Goal: Find contact information: Find contact information

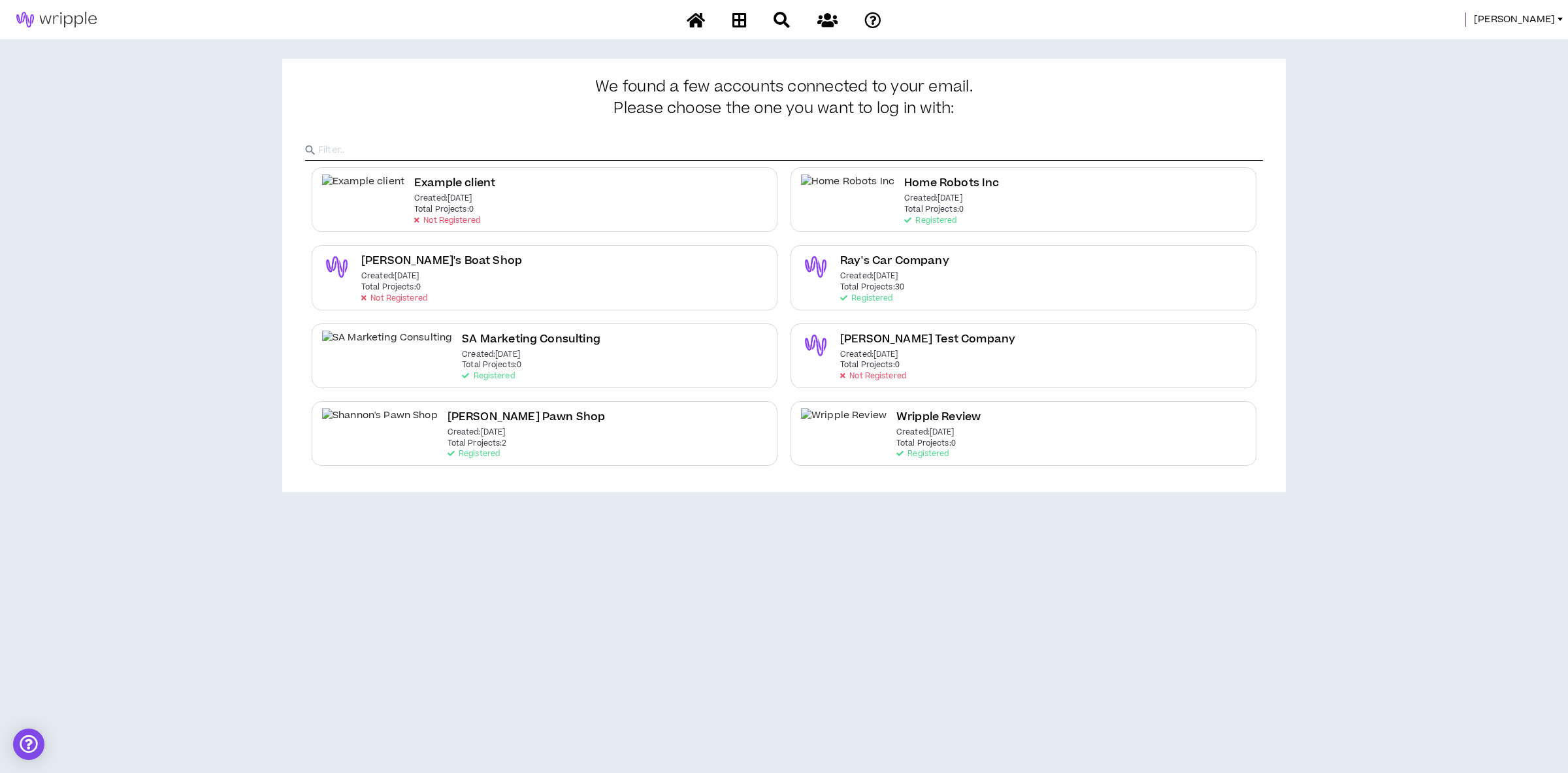
click at [1540, 18] on span "[PERSON_NAME]" at bounding box center [1514, 19] width 81 height 14
click at [1516, 49] on link "System Admin Portal" at bounding box center [1501, 44] width 119 height 20
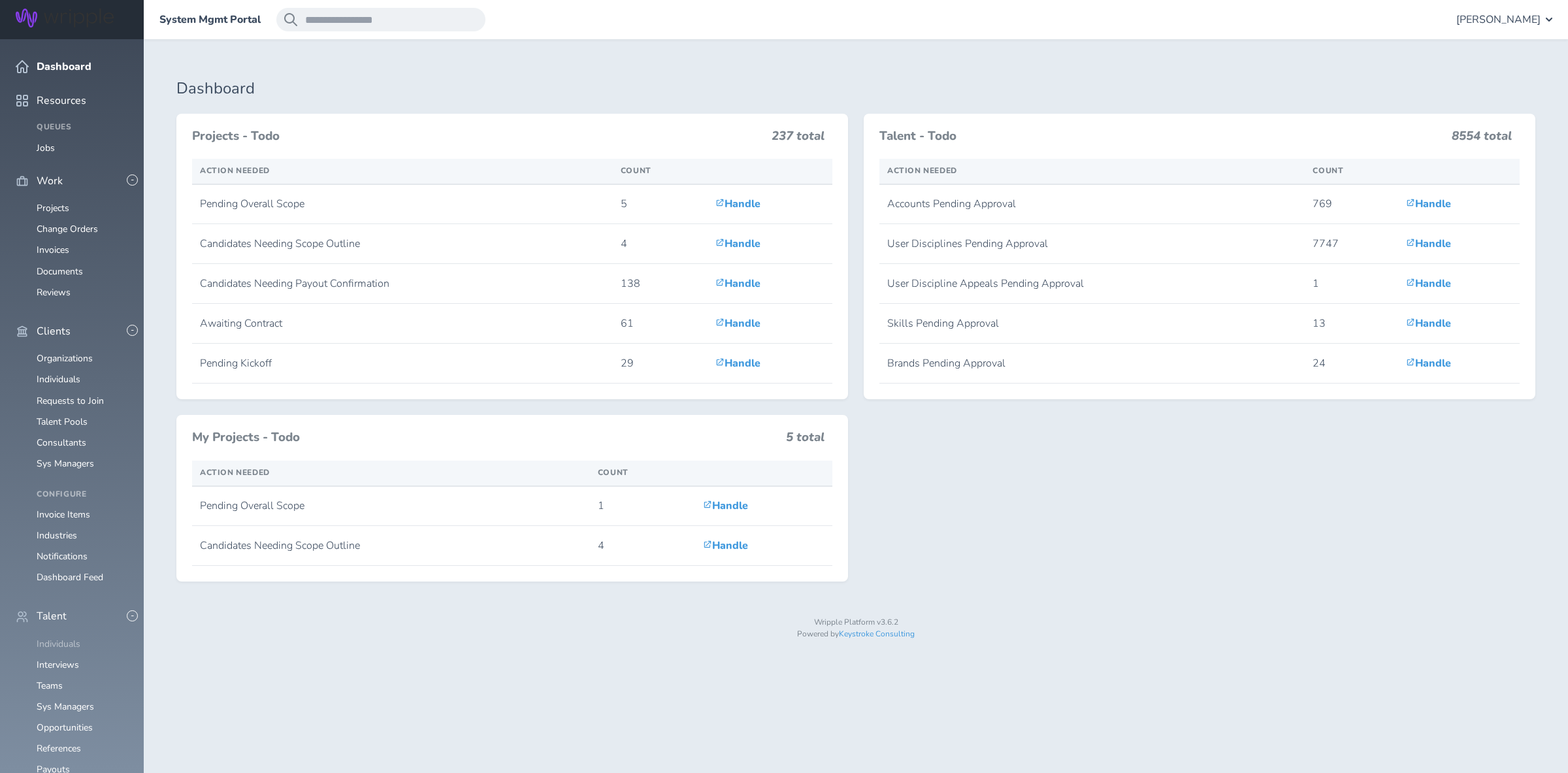
click at [61, 637] on link "Individuals" at bounding box center [58, 643] width 43 height 12
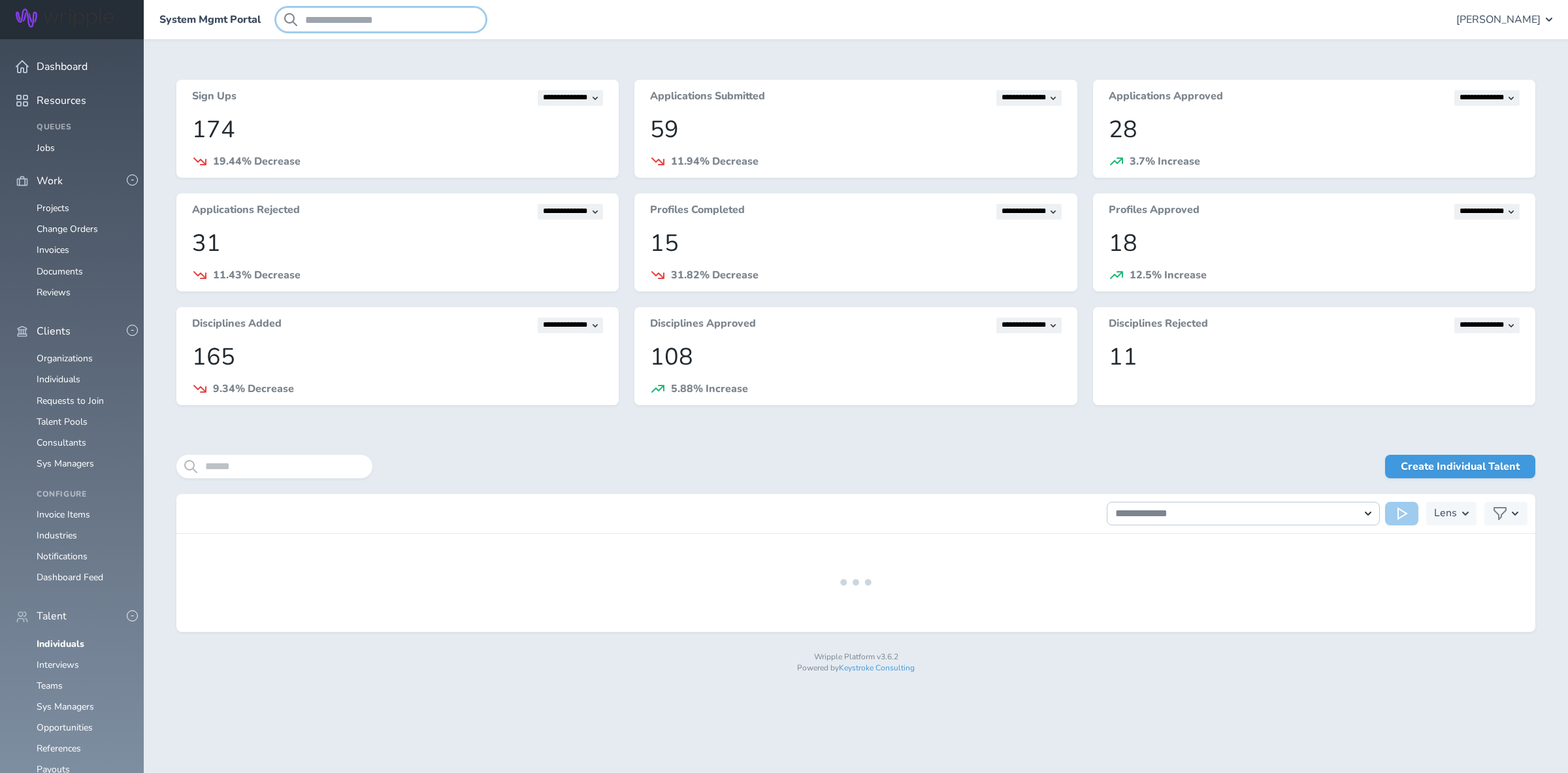
click at [352, 22] on input "search" at bounding box center [381, 19] width 209 height 24
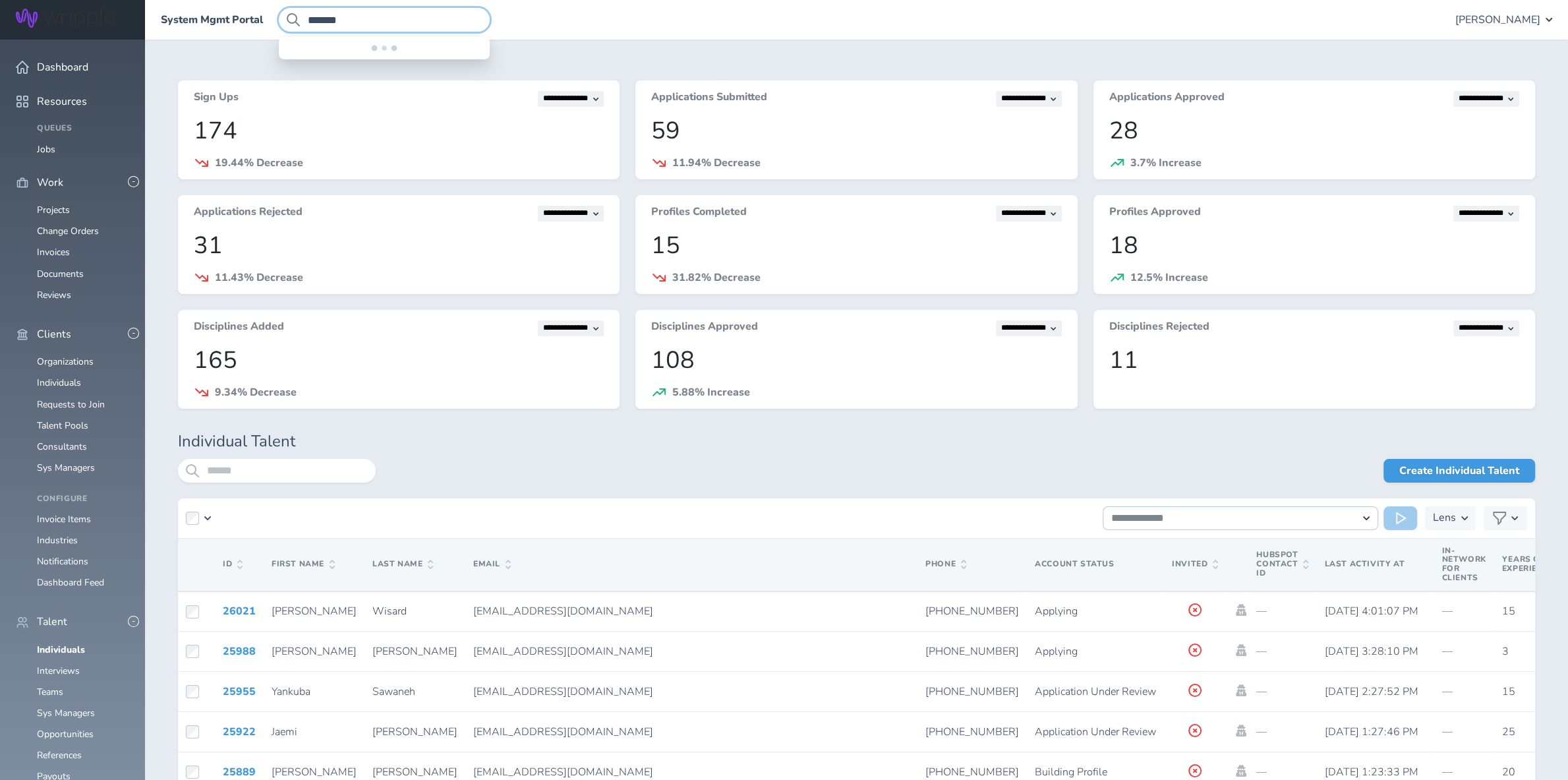
type input "*******"
click at [296, 465] on input "search" at bounding box center [276, 470] width 198 height 24
type input "*"
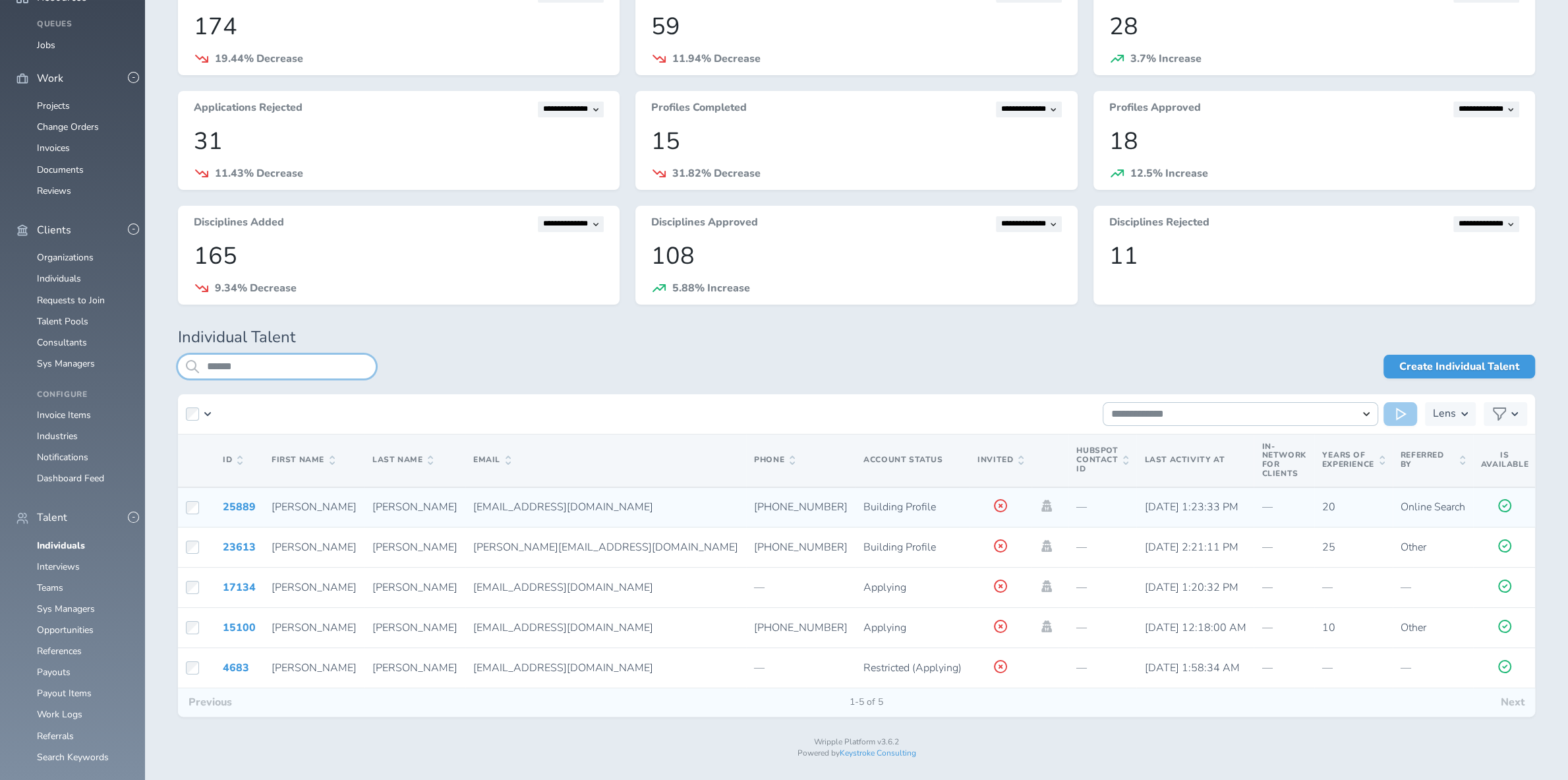
scroll to position [121, 0]
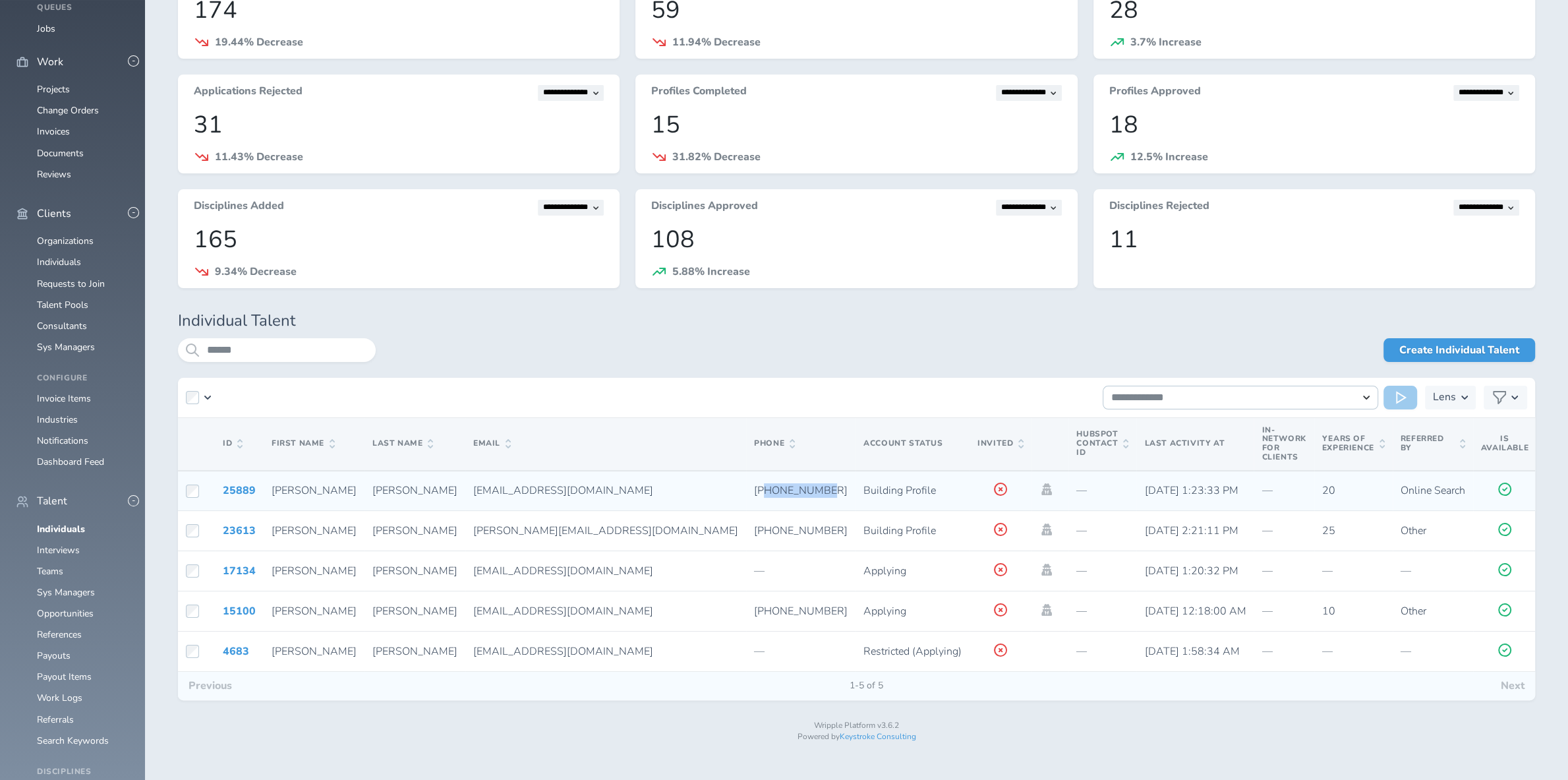
drag, startPoint x: 541, startPoint y: 491, endPoint x: 600, endPoint y: 495, distance: 59.1
click at [754, 497] on span "+14043549670" at bounding box center [801, 490] width 94 height 14
copy span "4043549670"
drag, startPoint x: 295, startPoint y: 352, endPoint x: -4, endPoint y: 347, distance: 299.0
click at [178, 347] on input "******" at bounding box center [276, 350] width 198 height 24
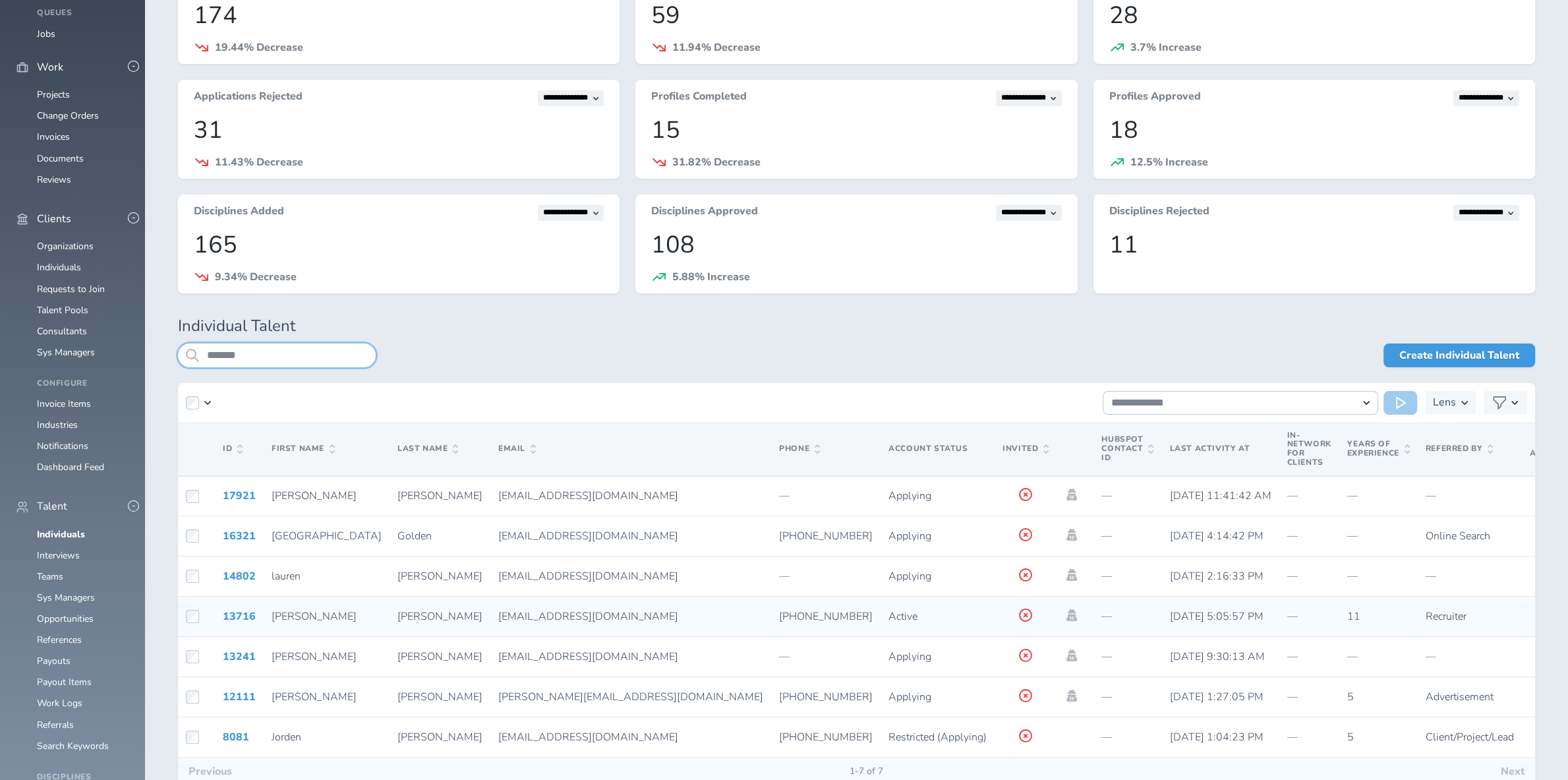
scroll to position [139, 0]
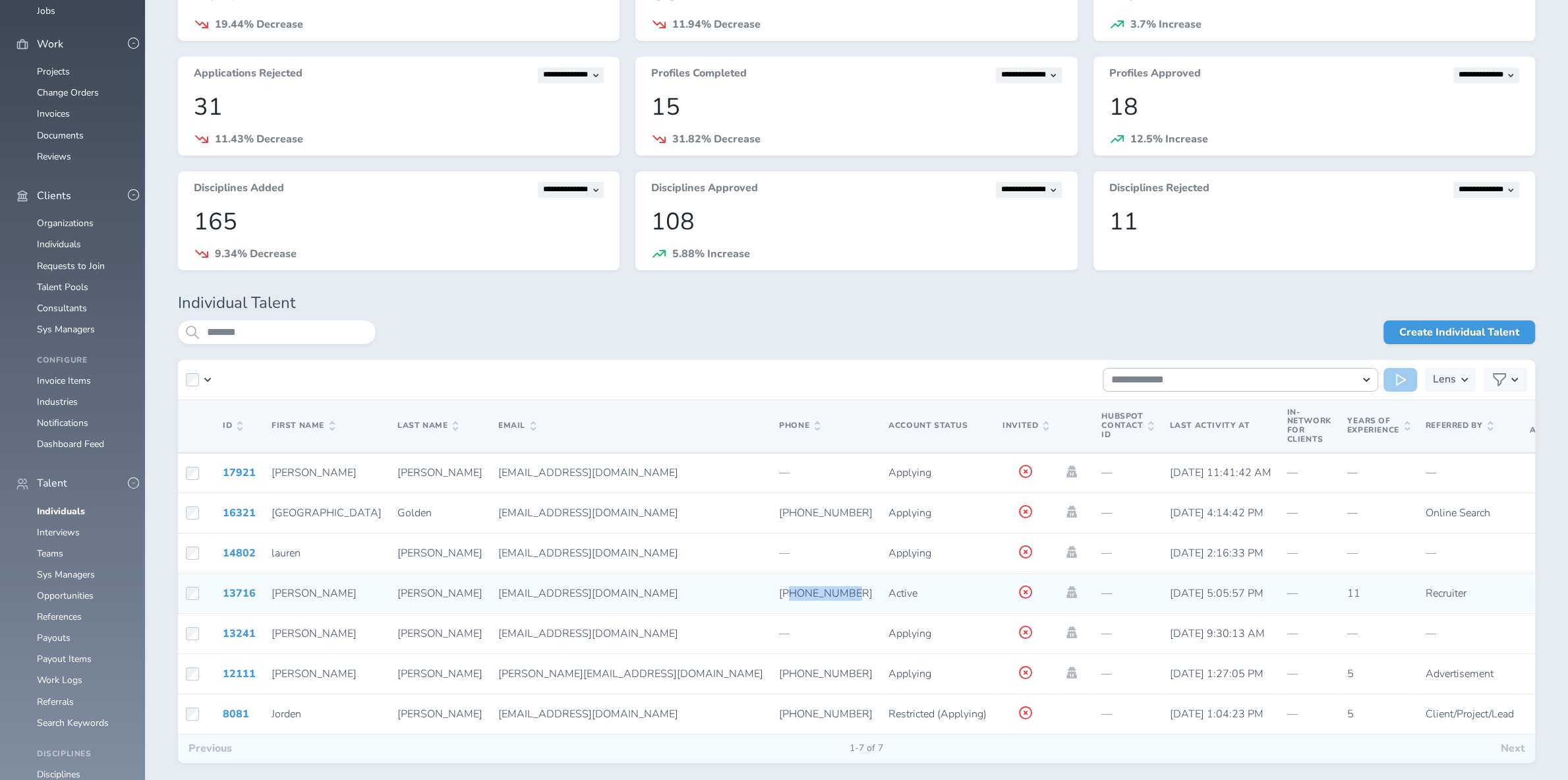
drag, startPoint x: 560, startPoint y: 594, endPoint x: 619, endPoint y: 593, distance: 59.0
click at [779, 593] on span "+14047986138" at bounding box center [825, 593] width 94 height 14
copy span "4047986138"
drag, startPoint x: 300, startPoint y: 333, endPoint x: 50, endPoint y: 325, distance: 250.1
click at [178, 325] on input "*******" at bounding box center [276, 332] width 198 height 24
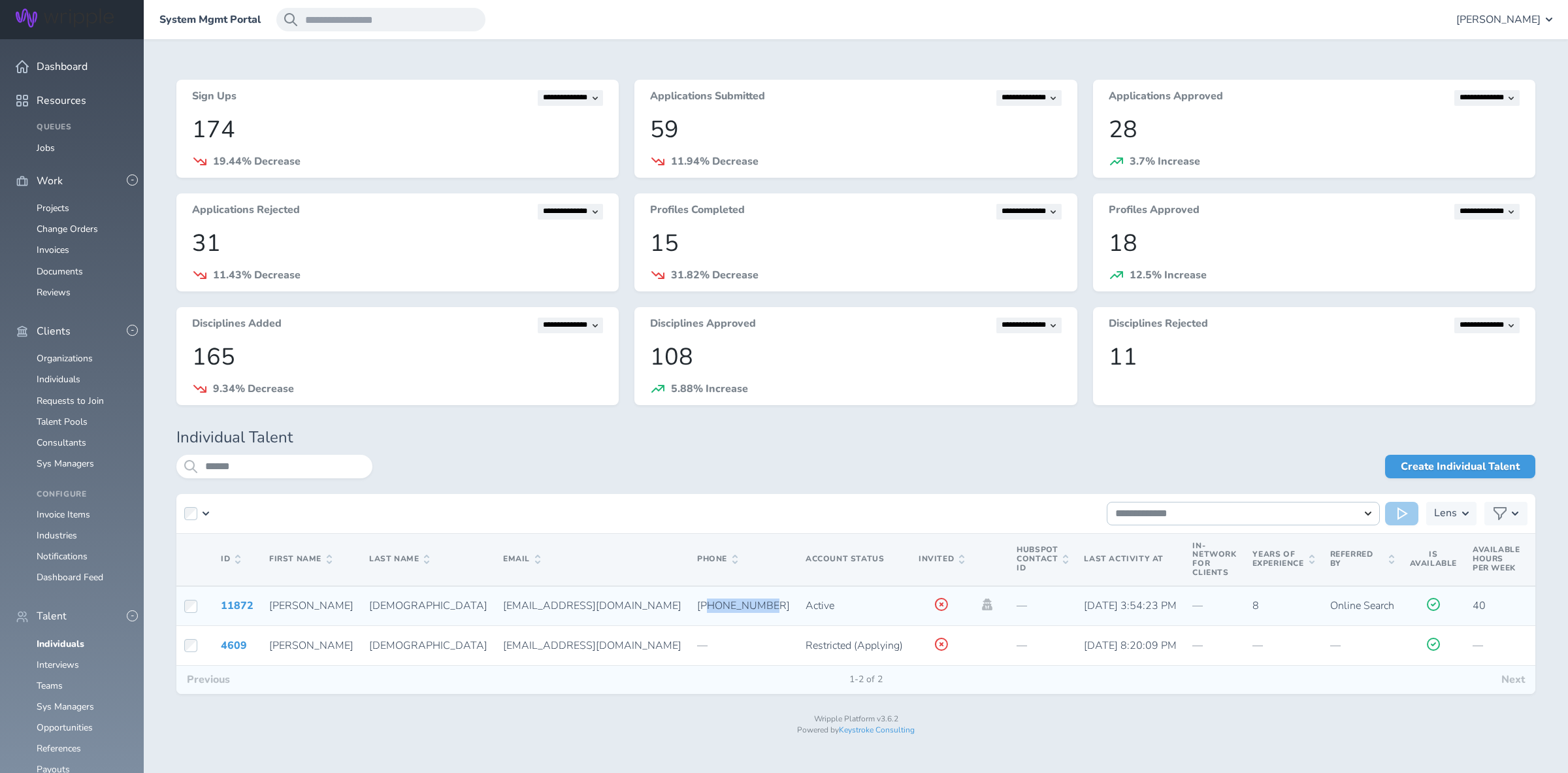
drag, startPoint x: 539, startPoint y: 605, endPoint x: 595, endPoint y: 607, distance: 56.0
click at [696, 607] on span "+13369787964" at bounding box center [743, 605] width 93 height 14
copy span "3369787964"
drag, startPoint x: 271, startPoint y: 471, endPoint x: -24, endPoint y: 474, distance: 295.0
click at [176, 474] on input "******" at bounding box center [274, 466] width 196 height 24
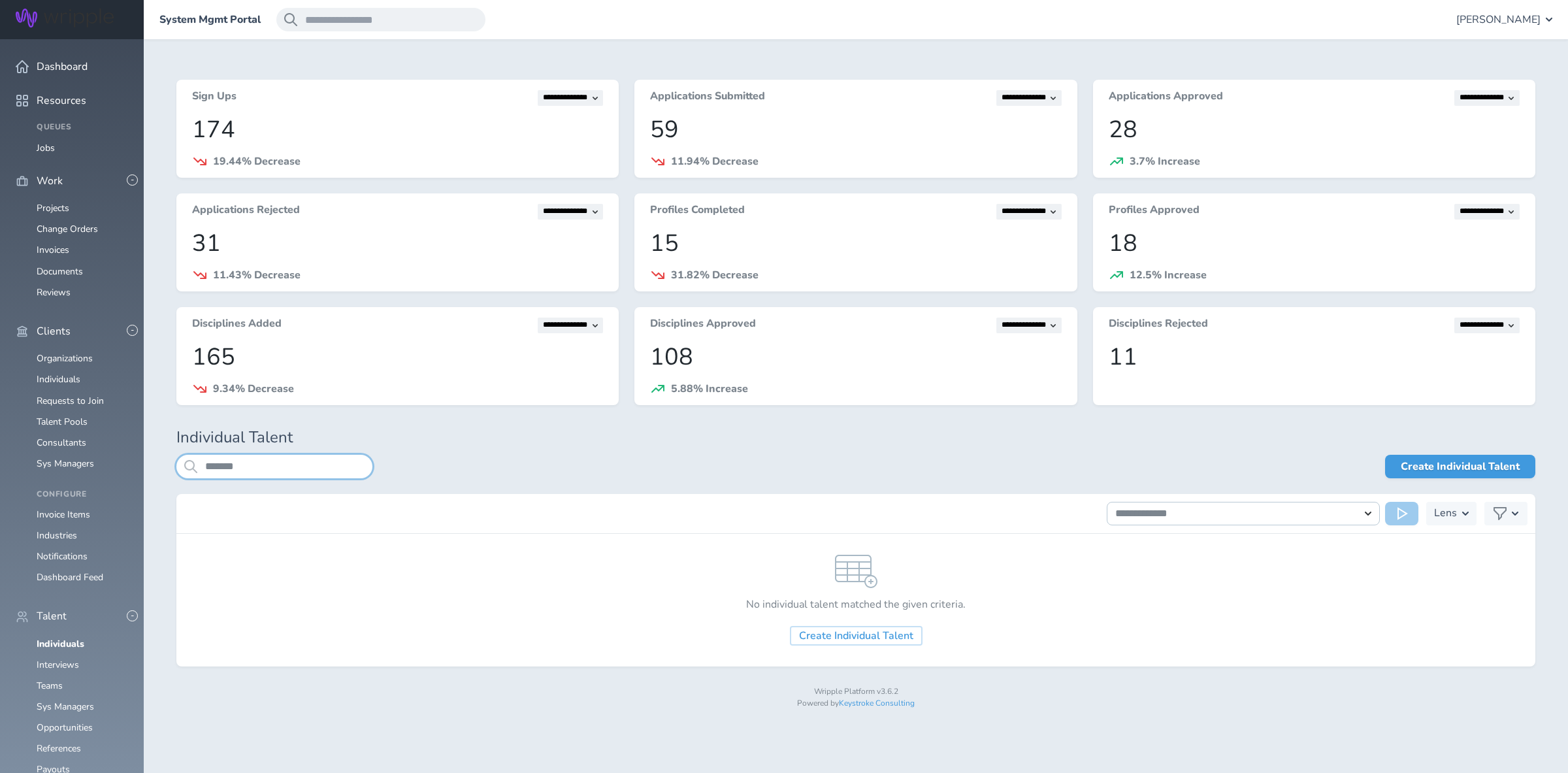
drag, startPoint x: 277, startPoint y: 464, endPoint x: -20, endPoint y: 475, distance: 297.2
click at [176, 475] on input "*******" at bounding box center [274, 466] width 196 height 24
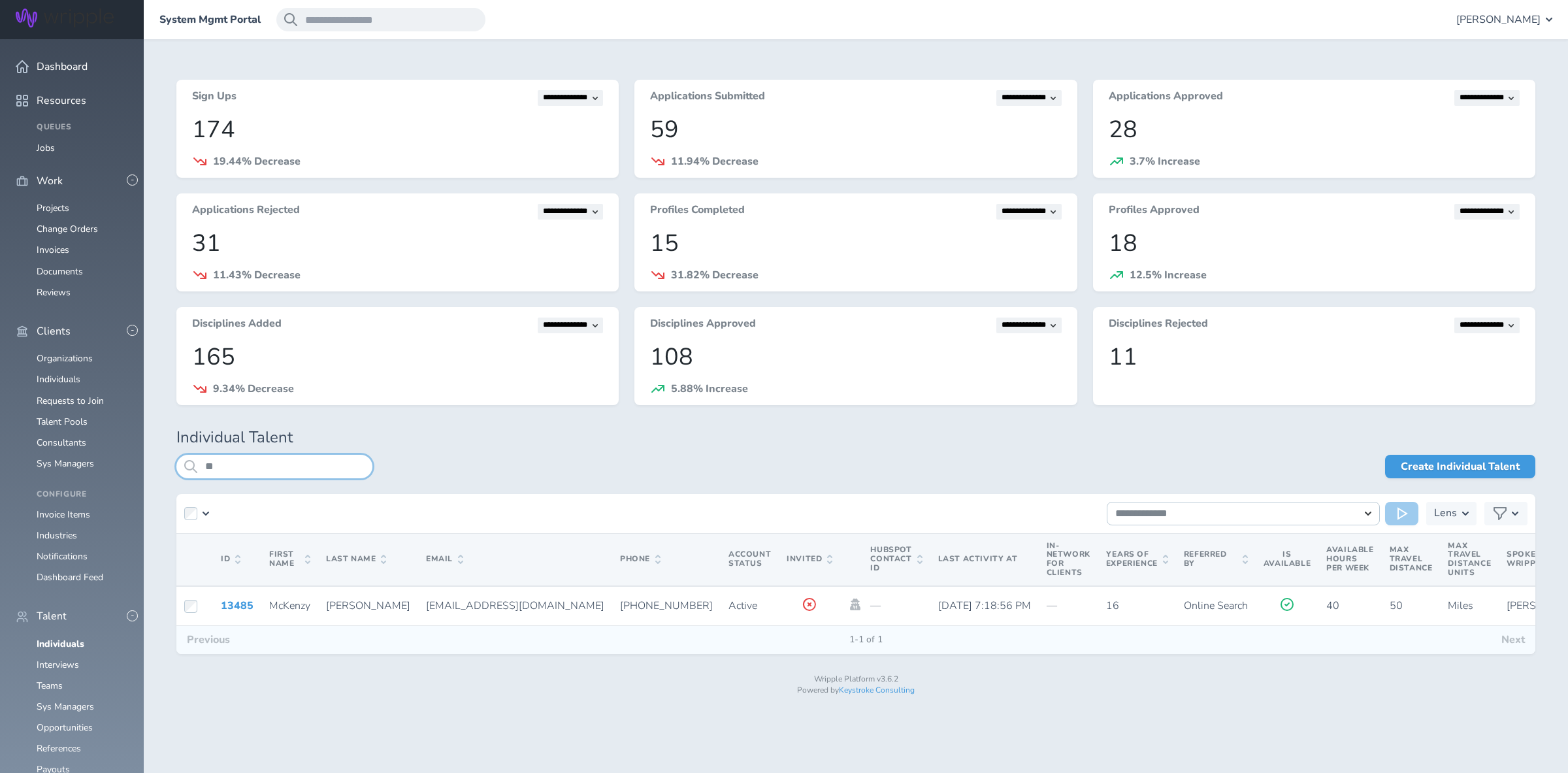
type input "*"
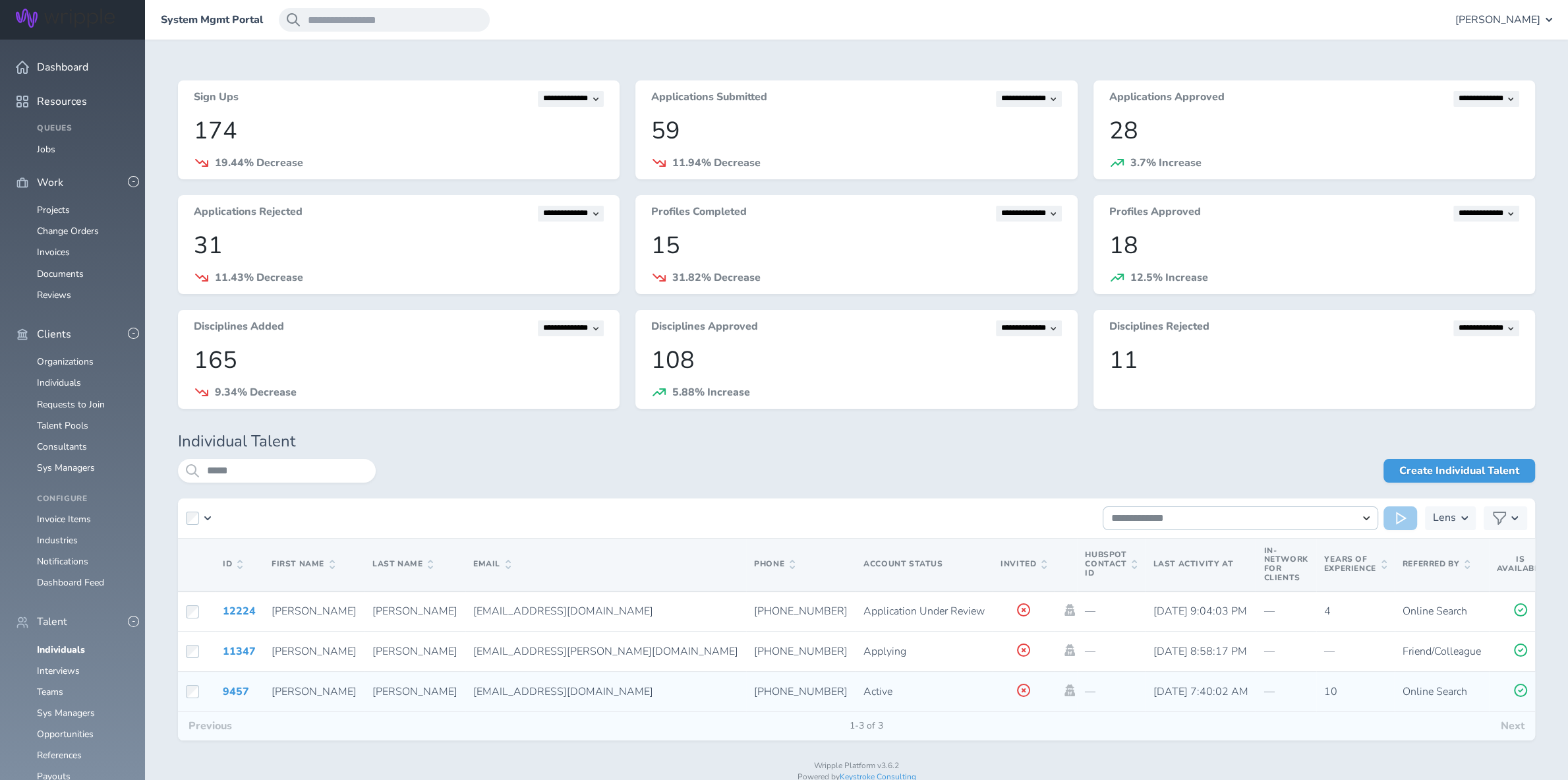
drag, startPoint x: 535, startPoint y: 690, endPoint x: 606, endPoint y: 692, distance: 71.0
click at [754, 692] on span "+1 770-864-0779" at bounding box center [801, 691] width 94 height 14
copy span "770-864-0779"
drag, startPoint x: 262, startPoint y: 468, endPoint x: -171, endPoint y: 464, distance: 433.0
click at [178, 464] on input "*****" at bounding box center [276, 470] width 198 height 24
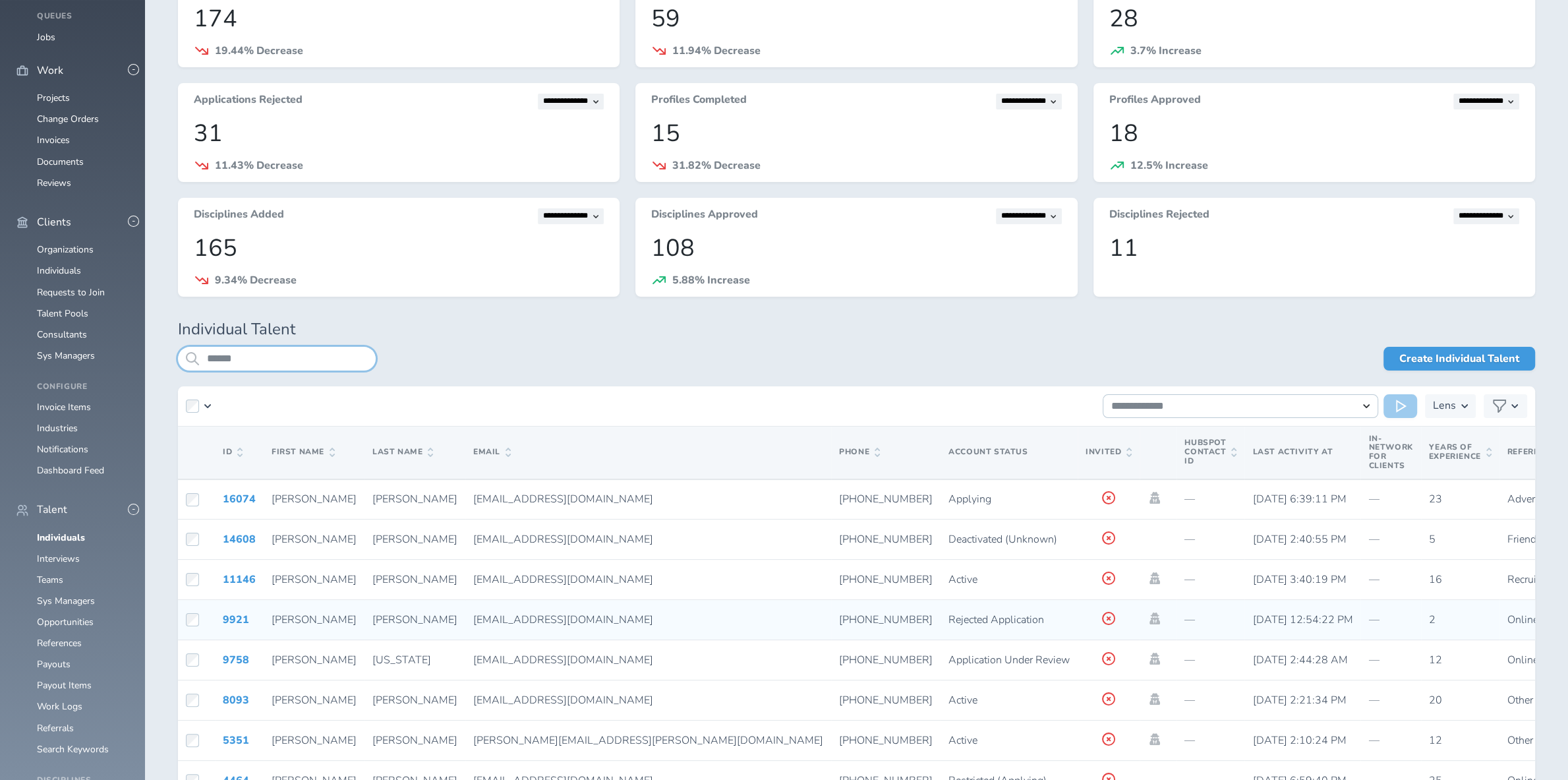
scroll to position [139, 0]
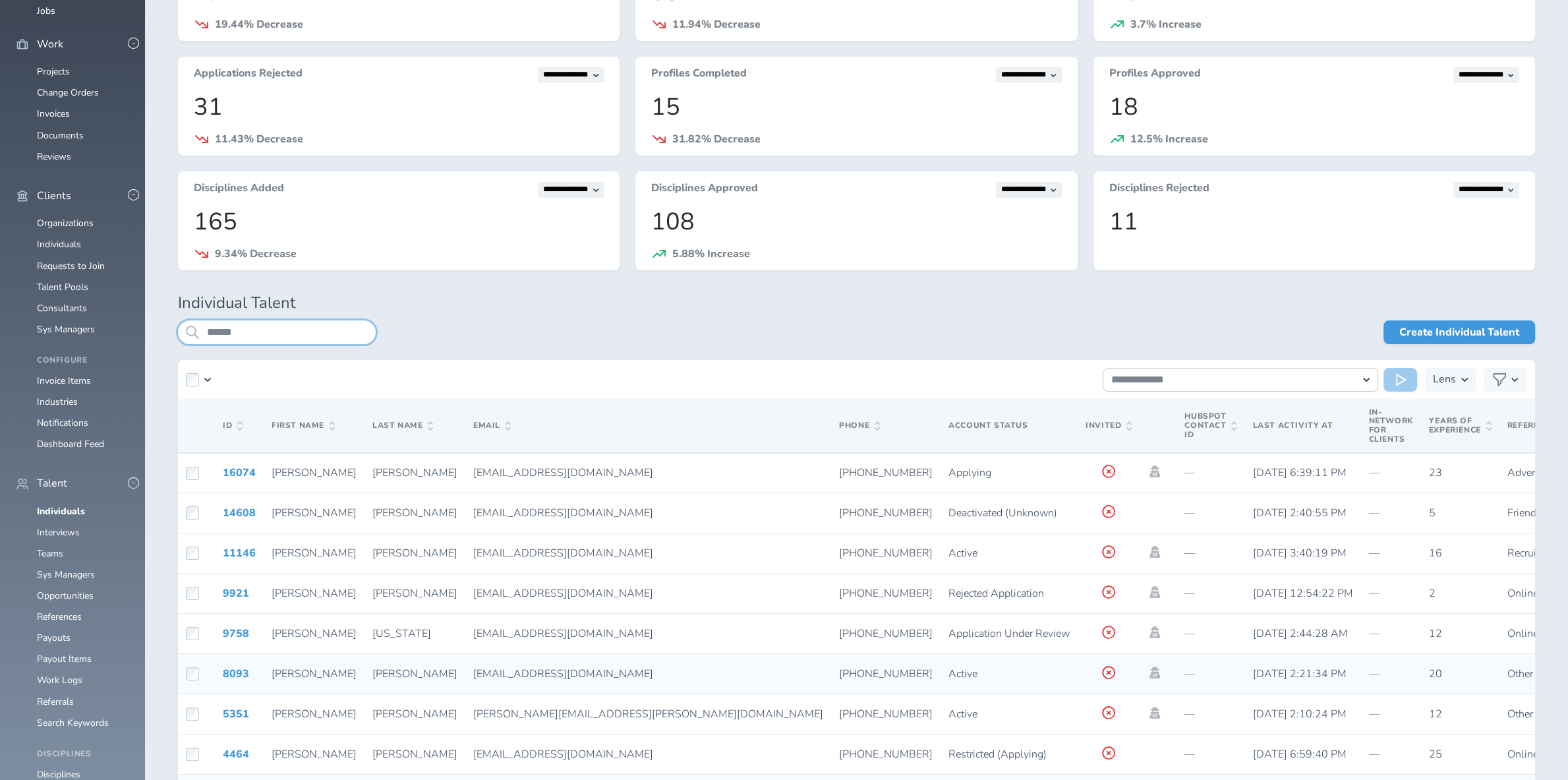
type input "******"
drag, startPoint x: 569, startPoint y: 674, endPoint x: 638, endPoint y: 678, distance: 69.1
click at [839, 678] on span "+1 678-481-3503" at bounding box center [885, 674] width 94 height 14
copy span "678-481-3503"
